Goal: Transaction & Acquisition: Purchase product/service

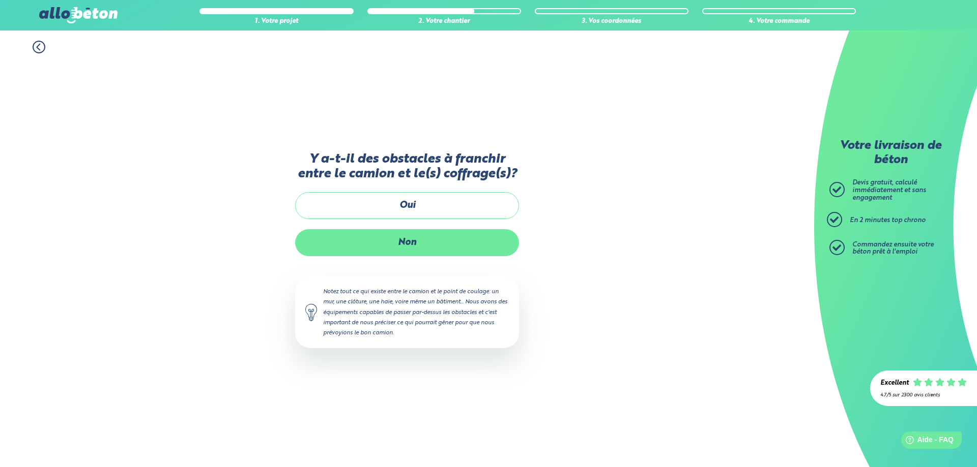
click at [411, 243] on label "Non" at bounding box center [407, 242] width 224 height 27
click at [0, 0] on input "Non" at bounding box center [0, 0] width 0 height 0
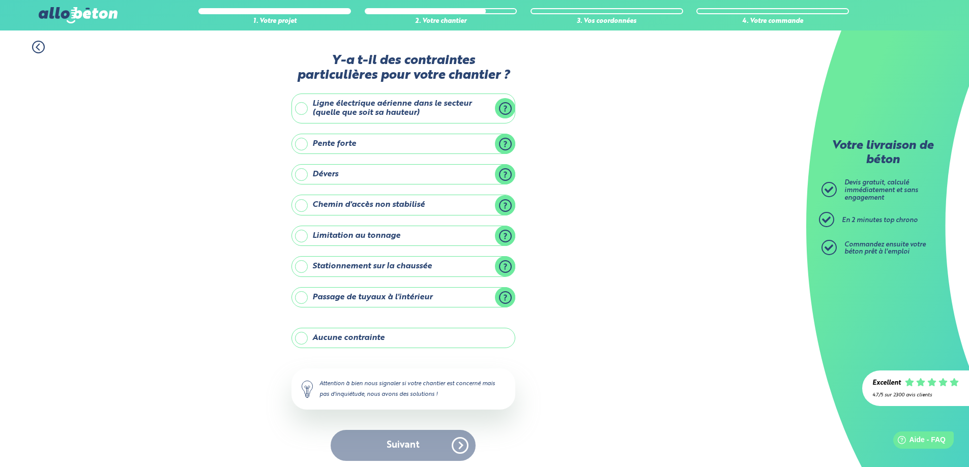
click at [305, 339] on label "Aucune contrainte" at bounding box center [403, 338] width 224 height 20
click at [0, 0] on input "Aucune contrainte" at bounding box center [0, 0] width 0 height 0
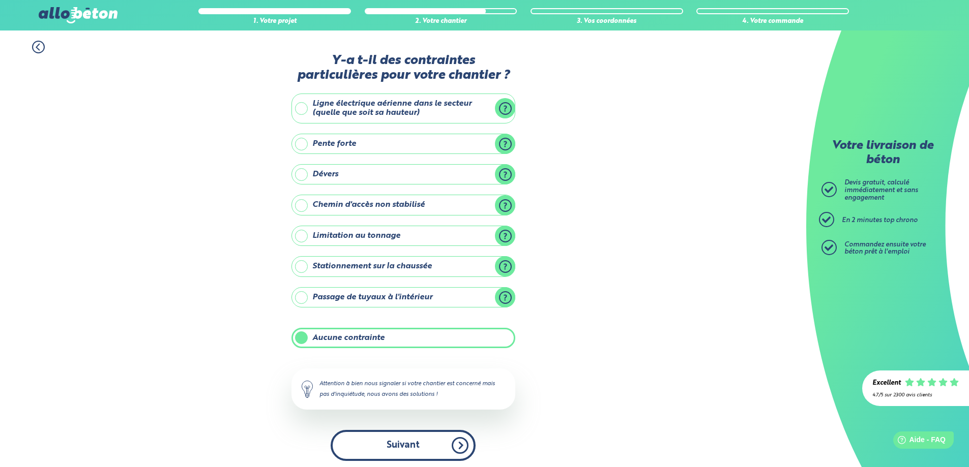
click at [406, 447] on button "Suivant" at bounding box center [403, 445] width 145 height 31
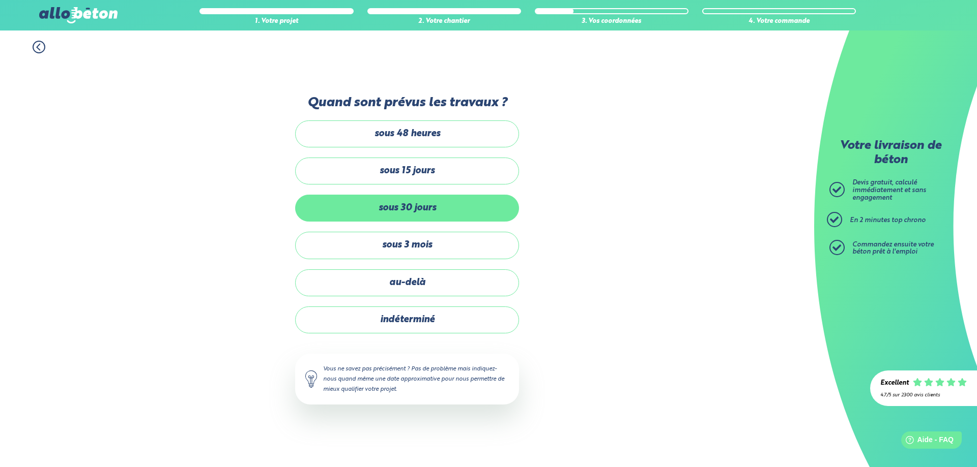
click at [432, 205] on label "sous 30 jours" at bounding box center [407, 208] width 224 height 27
click at [0, 0] on input "sous 30 jours" at bounding box center [0, 0] width 0 height 0
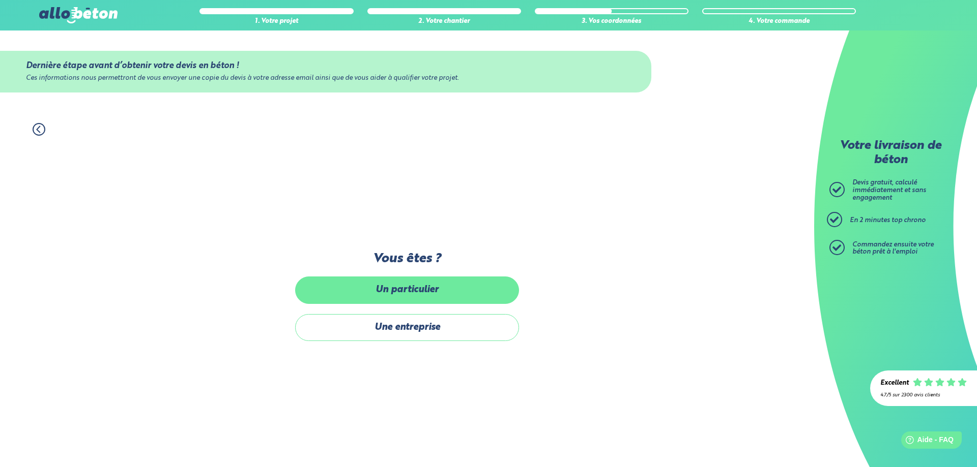
click at [418, 287] on label "Un particulier" at bounding box center [407, 290] width 224 height 27
click at [0, 0] on input "Un particulier" at bounding box center [0, 0] width 0 height 0
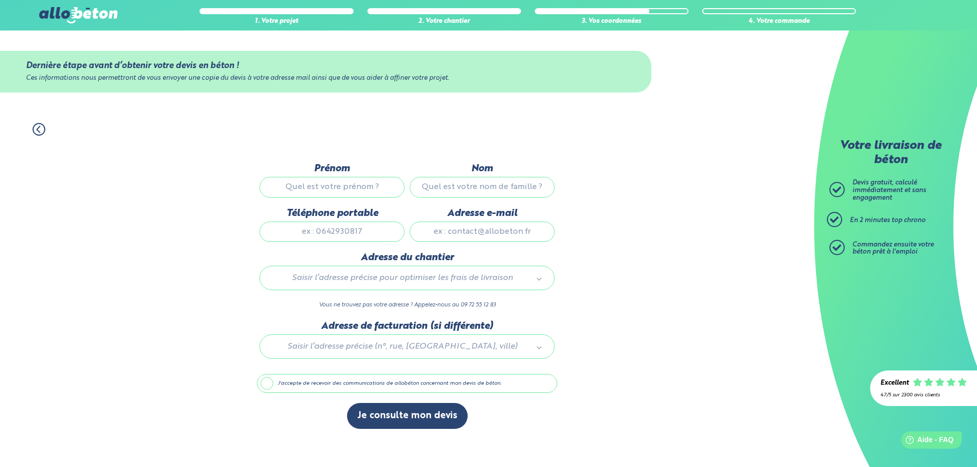
click at [327, 182] on input "Prénom" at bounding box center [331, 187] width 145 height 20
type input "Joris"
type input "VERBREGUE"
type input "0630928423"
type input "MAISON"
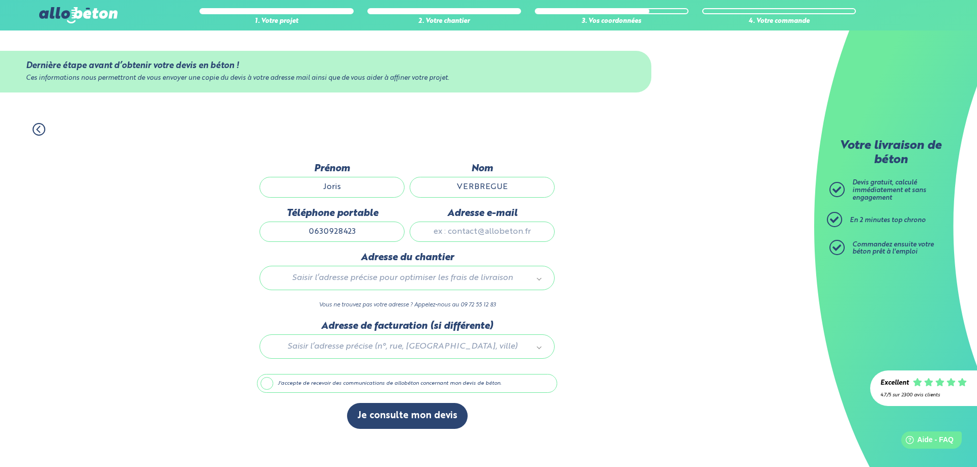
drag, startPoint x: 515, startPoint y: 184, endPoint x: 470, endPoint y: 190, distance: 45.1
click at [506, 185] on input "VERBREGUE" at bounding box center [481, 187] width 145 height 20
type input "DUPAS"
click at [492, 229] on input "Adresse e-mail" at bounding box center [481, 232] width 145 height 20
type input "jorisdupas@gmail.com"
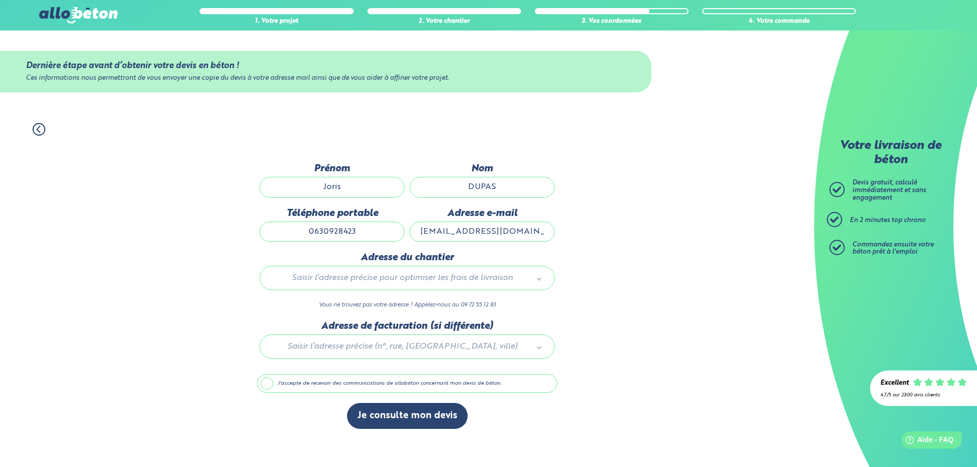
type input "42 rue de la liberte"
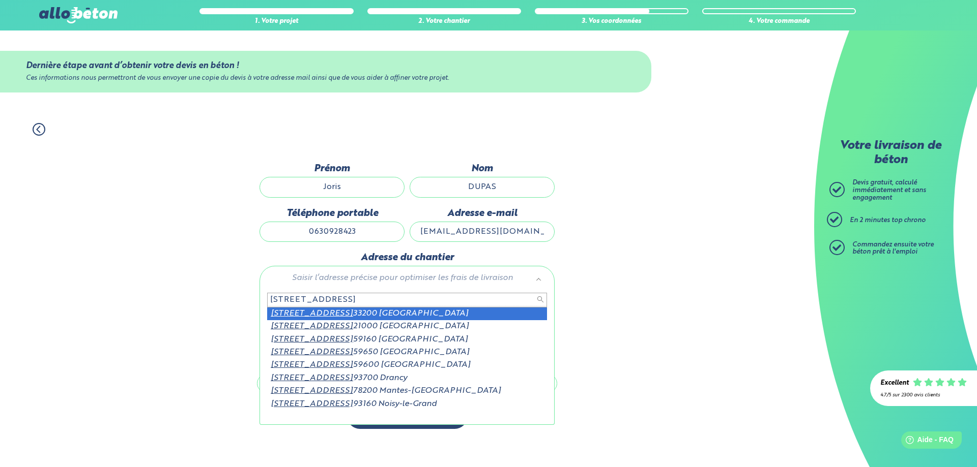
click at [325, 299] on input "42 rue de la liberte" at bounding box center [407, 300] width 280 height 14
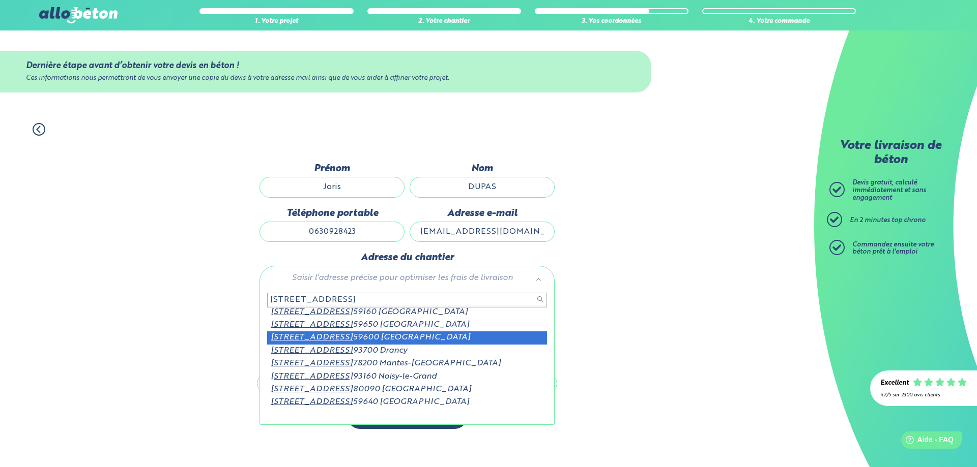
scroll to position [26, 0]
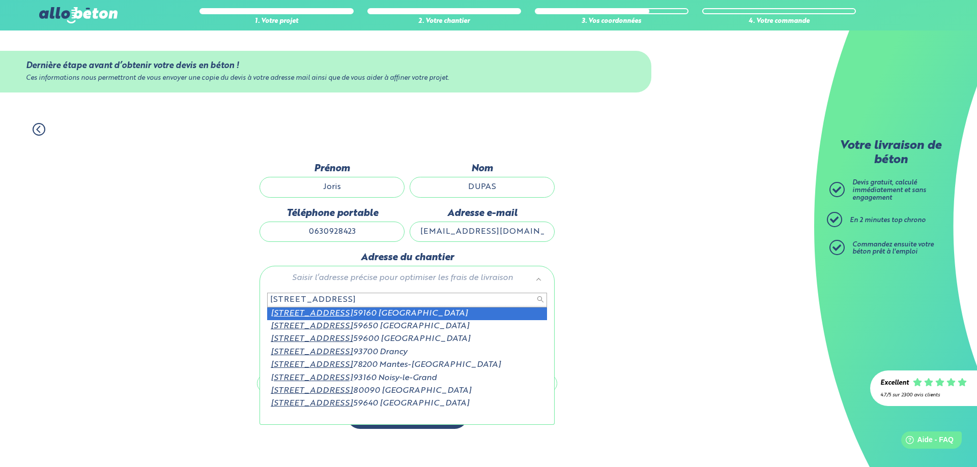
click at [346, 298] on input "42 rue de la liberte" at bounding box center [407, 300] width 280 height 14
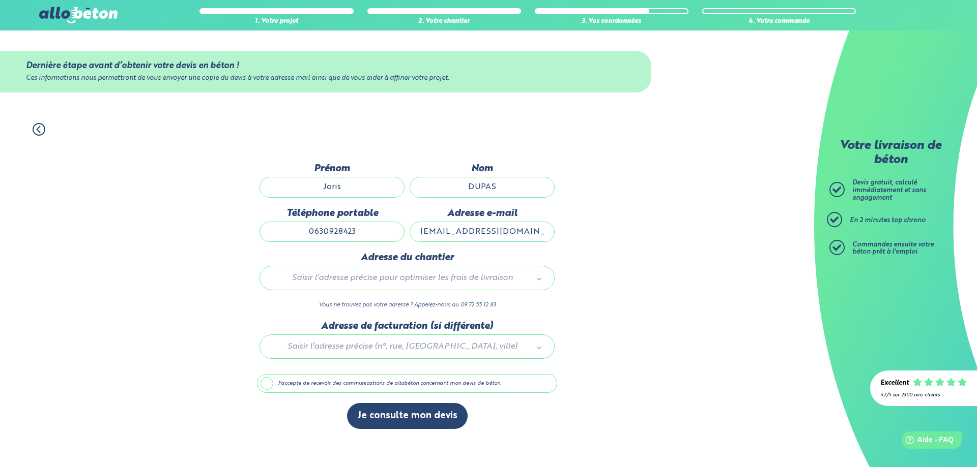
click at [373, 270] on div "Saisir l’adresse précise pour optimiser les frais de livraison" at bounding box center [406, 278] width 295 height 24
click at [371, 270] on div "Saisir l’adresse précise pour optimiser les frais de livraison" at bounding box center [406, 278] width 295 height 24
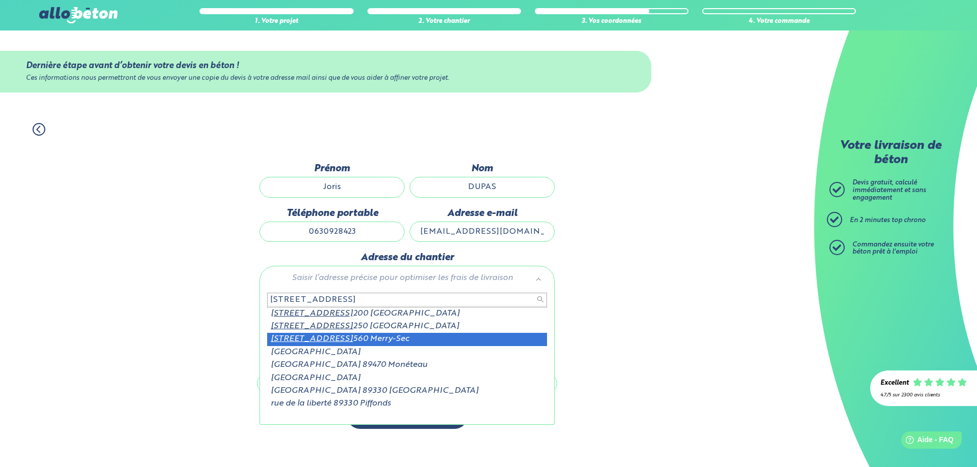
type input "42 rue de la liberte 89"
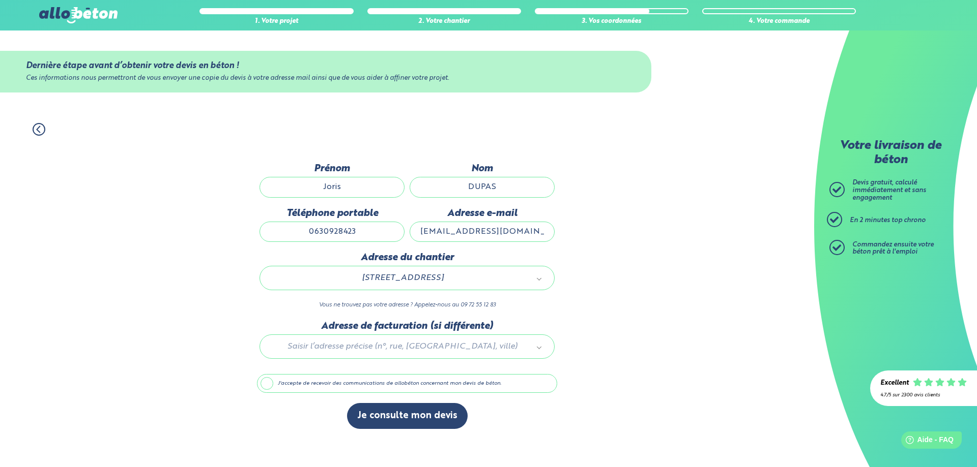
click at [263, 383] on label "J'accepte de recevoir des communications de allobéton concernant mon devis de b…" at bounding box center [407, 383] width 300 height 19
click at [0, 0] on input "J'accepte de recevoir des communications de allobéton concernant mon devis de b…" at bounding box center [0, 0] width 0 height 0
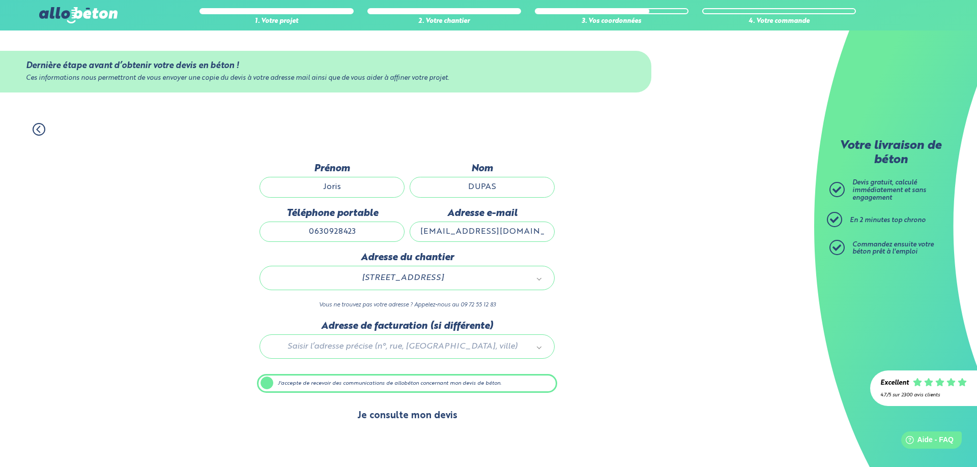
click at [398, 419] on button "Je consulte mon devis" at bounding box center [407, 416] width 121 height 26
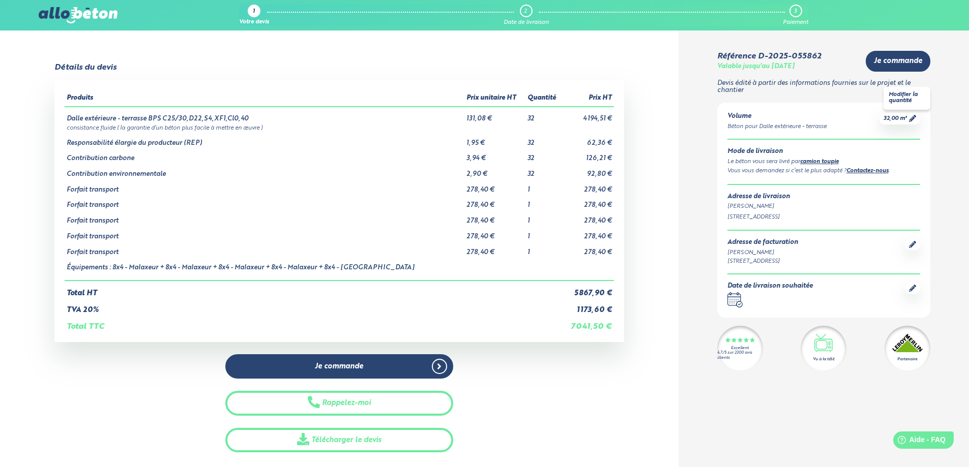
click at [912, 119] on icon at bounding box center [912, 118] width 7 height 7
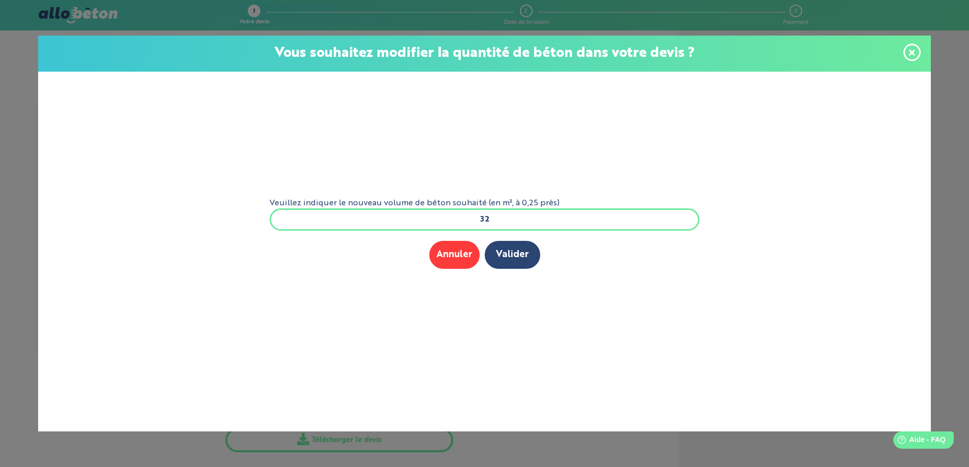
click at [513, 218] on input "32" at bounding box center [485, 220] width 430 height 22
type input "30"
click at [519, 246] on button "Valider" at bounding box center [512, 255] width 55 height 28
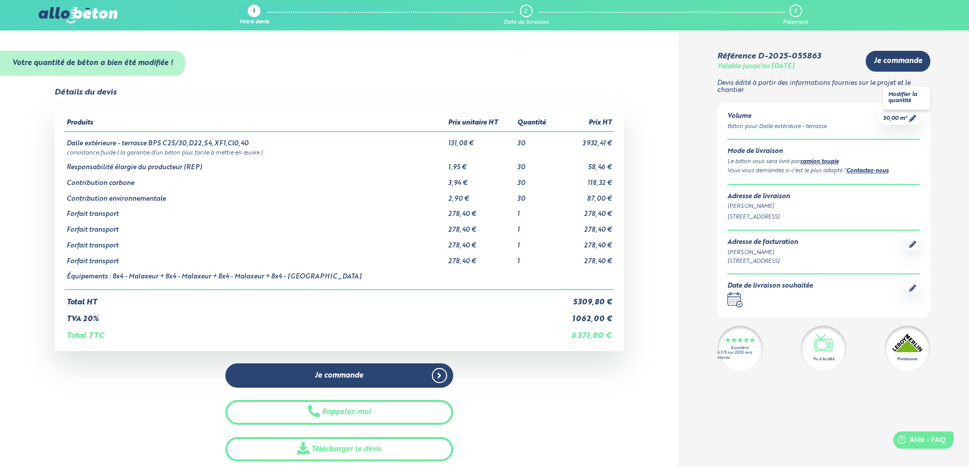
click at [898, 121] on span "30,00 m³" at bounding box center [895, 119] width 24 height 8
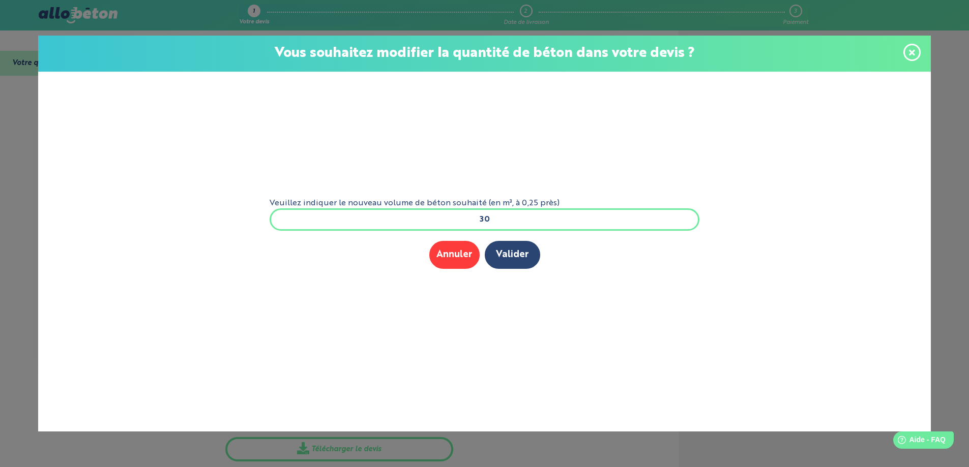
click at [511, 209] on input "30" at bounding box center [485, 220] width 430 height 22
type input "3"
type input "23"
click at [513, 256] on button "Valider" at bounding box center [512, 255] width 55 height 28
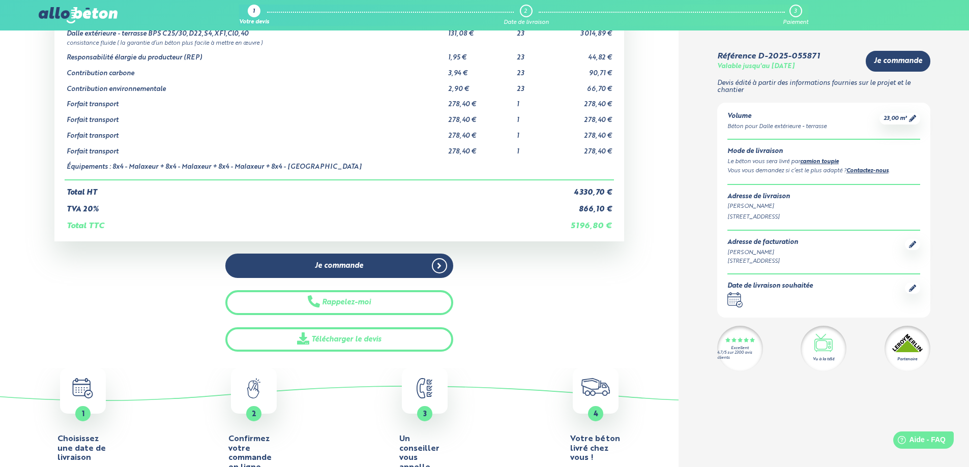
scroll to position [51, 0]
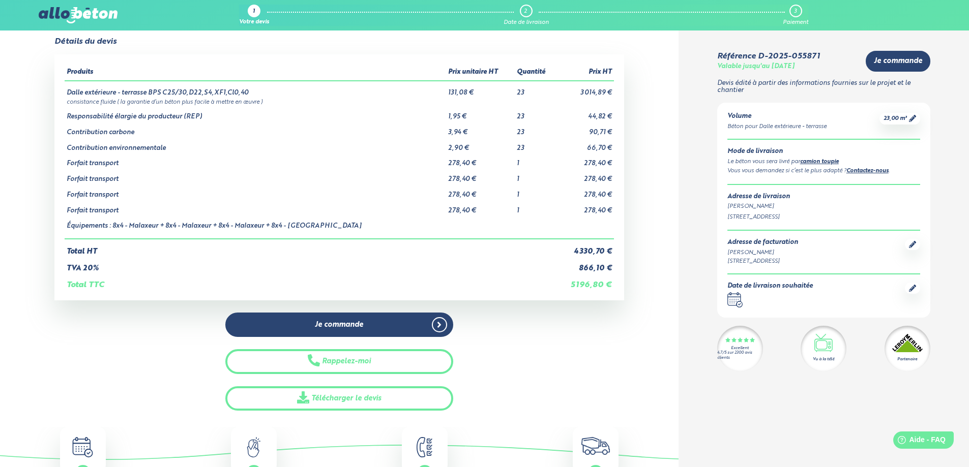
click at [825, 164] on link "camion toupie" at bounding box center [819, 162] width 39 height 6
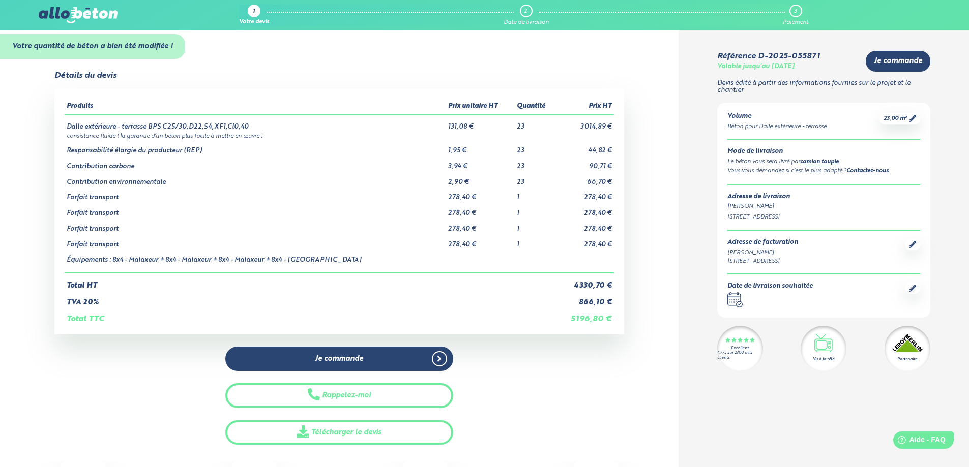
scroll to position [0, 0]
